Goal: Find specific page/section: Find specific page/section

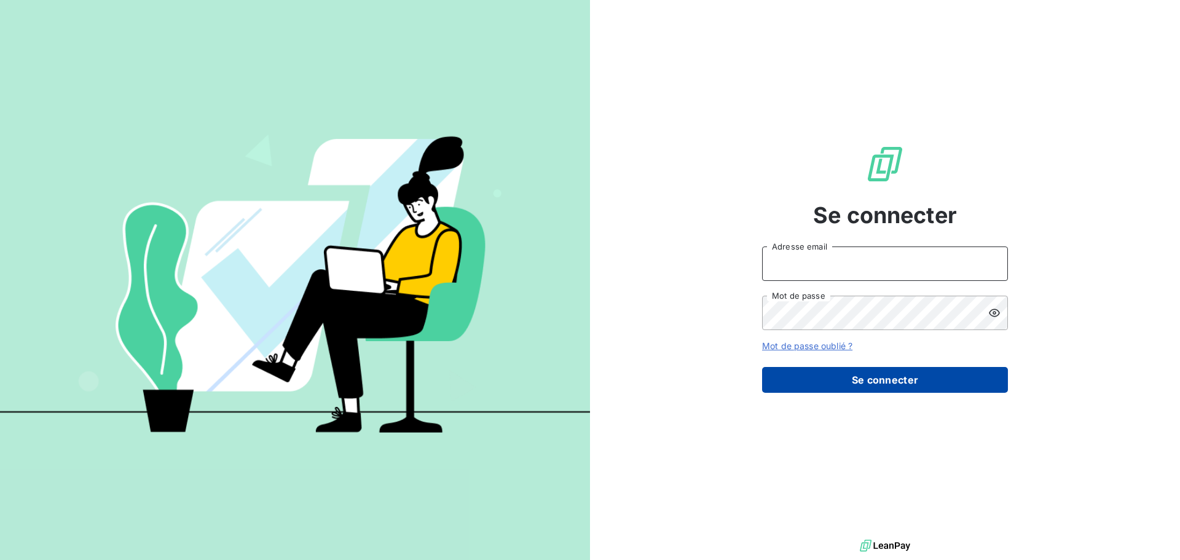
type input "[PERSON_NAME][EMAIL_ADDRESS][DOMAIN_NAME]"
click at [873, 383] on button "Se connecter" at bounding box center [885, 380] width 246 height 26
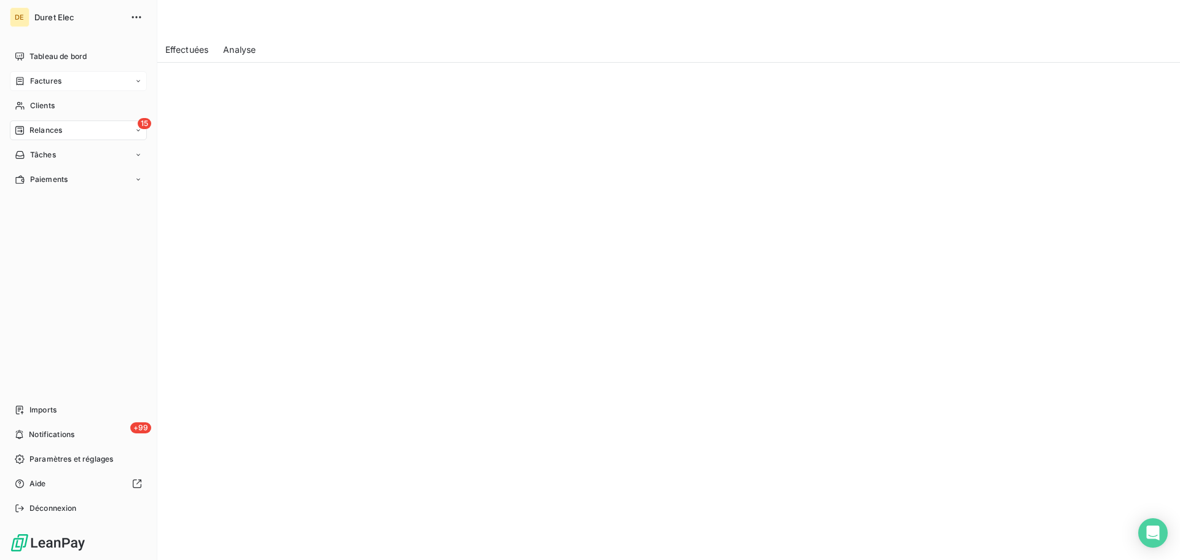
click at [31, 74] on div "Factures" at bounding box center [78, 81] width 137 height 20
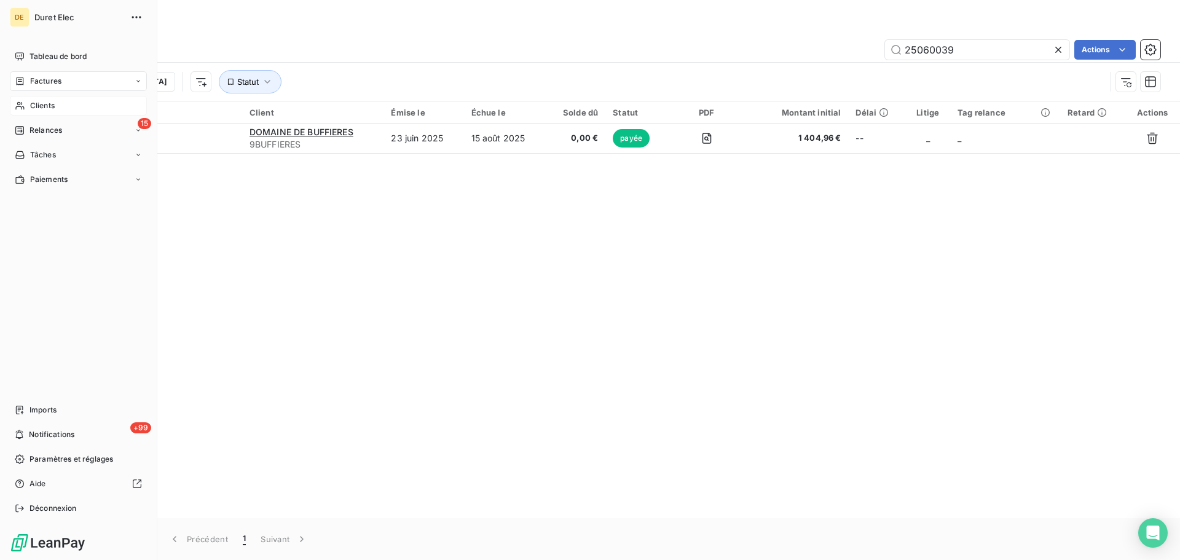
click at [39, 97] on div "Clients" at bounding box center [78, 106] width 137 height 20
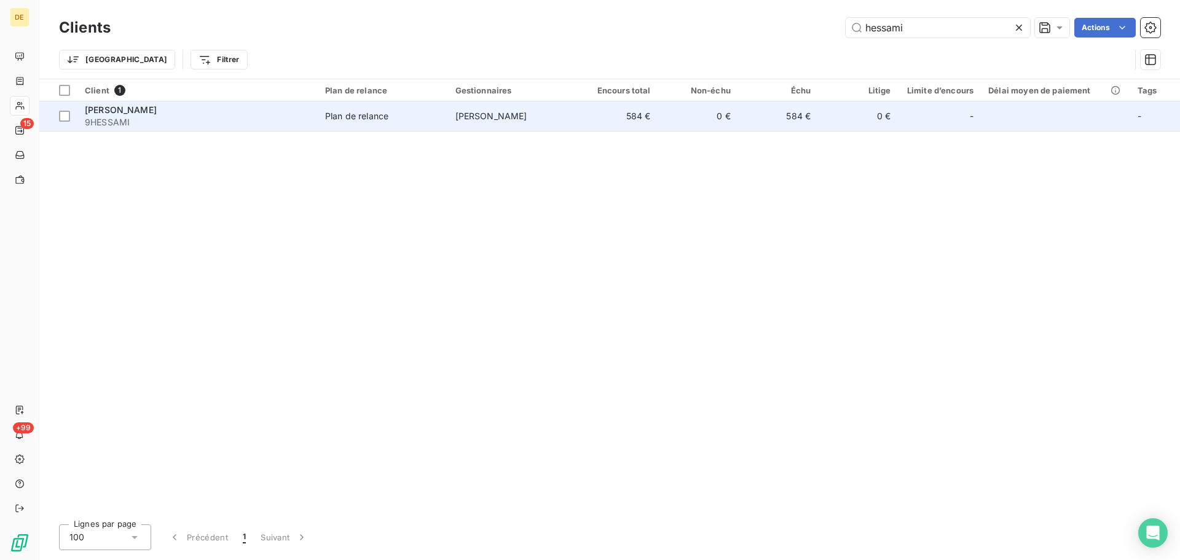
type input "hessami"
click at [578, 112] on td "[PERSON_NAME]" at bounding box center [513, 115] width 130 height 29
